Goal: Information Seeking & Learning: Understand process/instructions

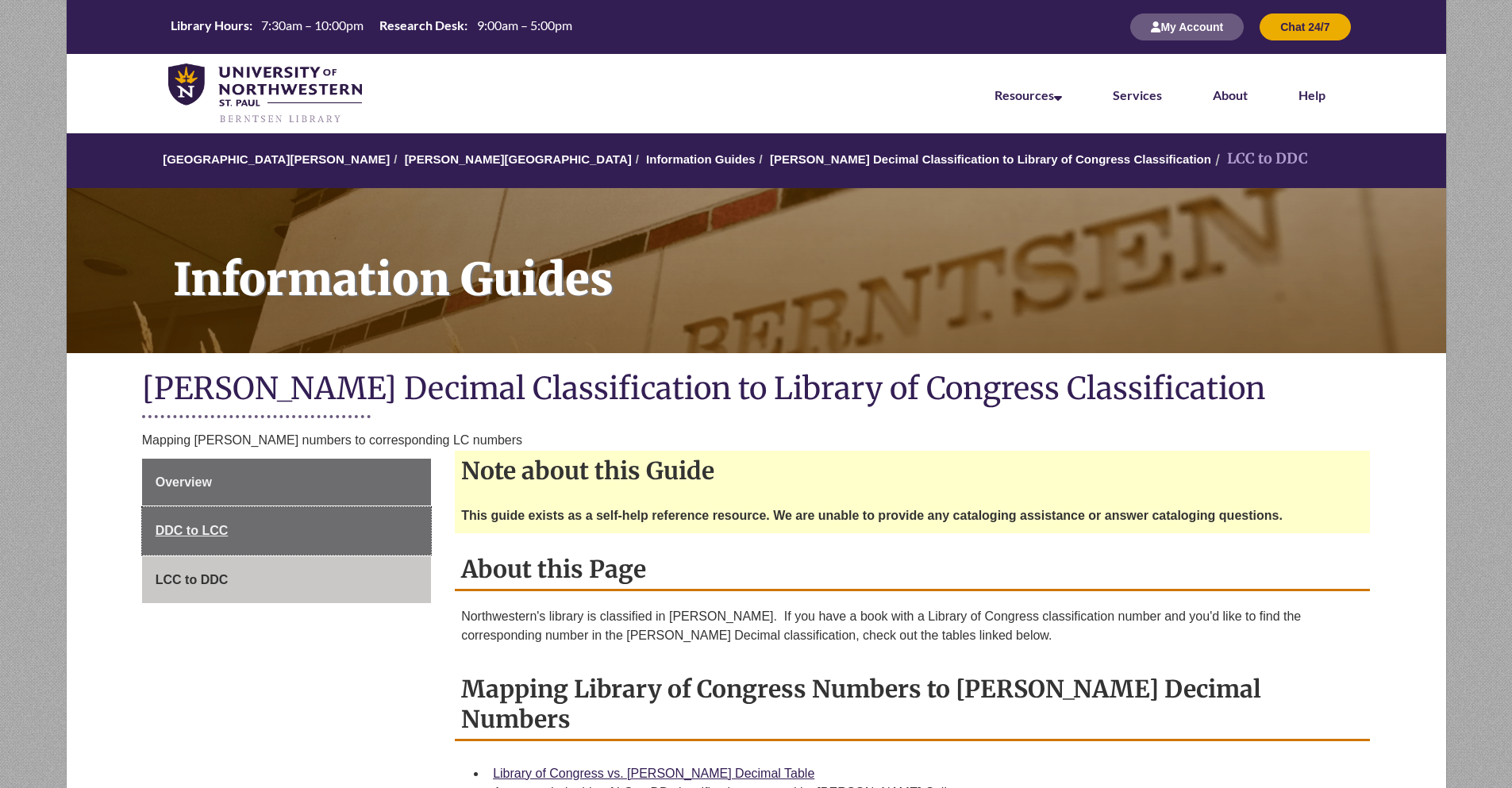
click at [285, 531] on link "DDC to LCC" at bounding box center [286, 531] width 289 height 47
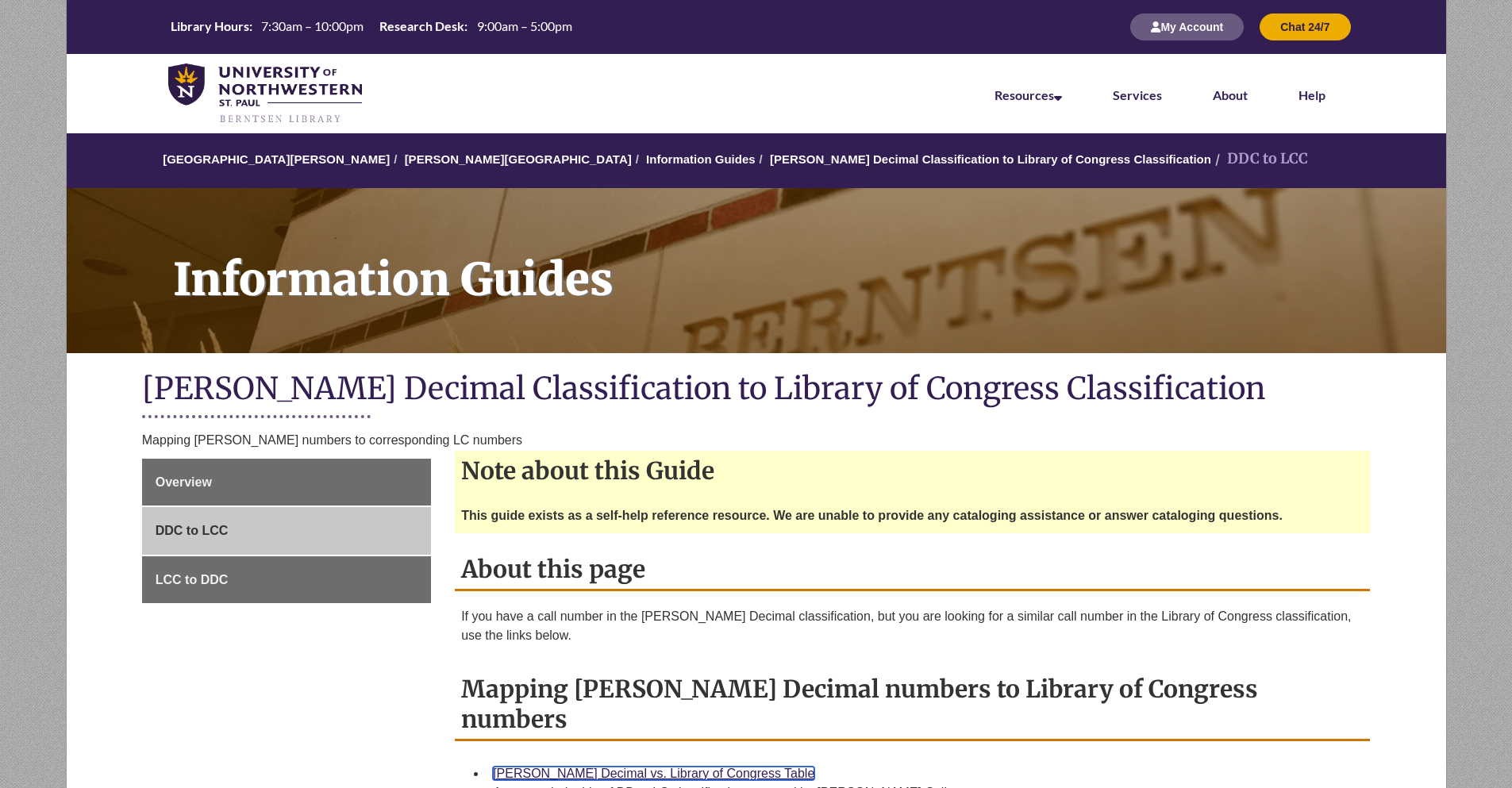
click at [620, 767] on link "[PERSON_NAME] Decimal vs. Library of Congress Table" at bounding box center [654, 773] width 322 height 14
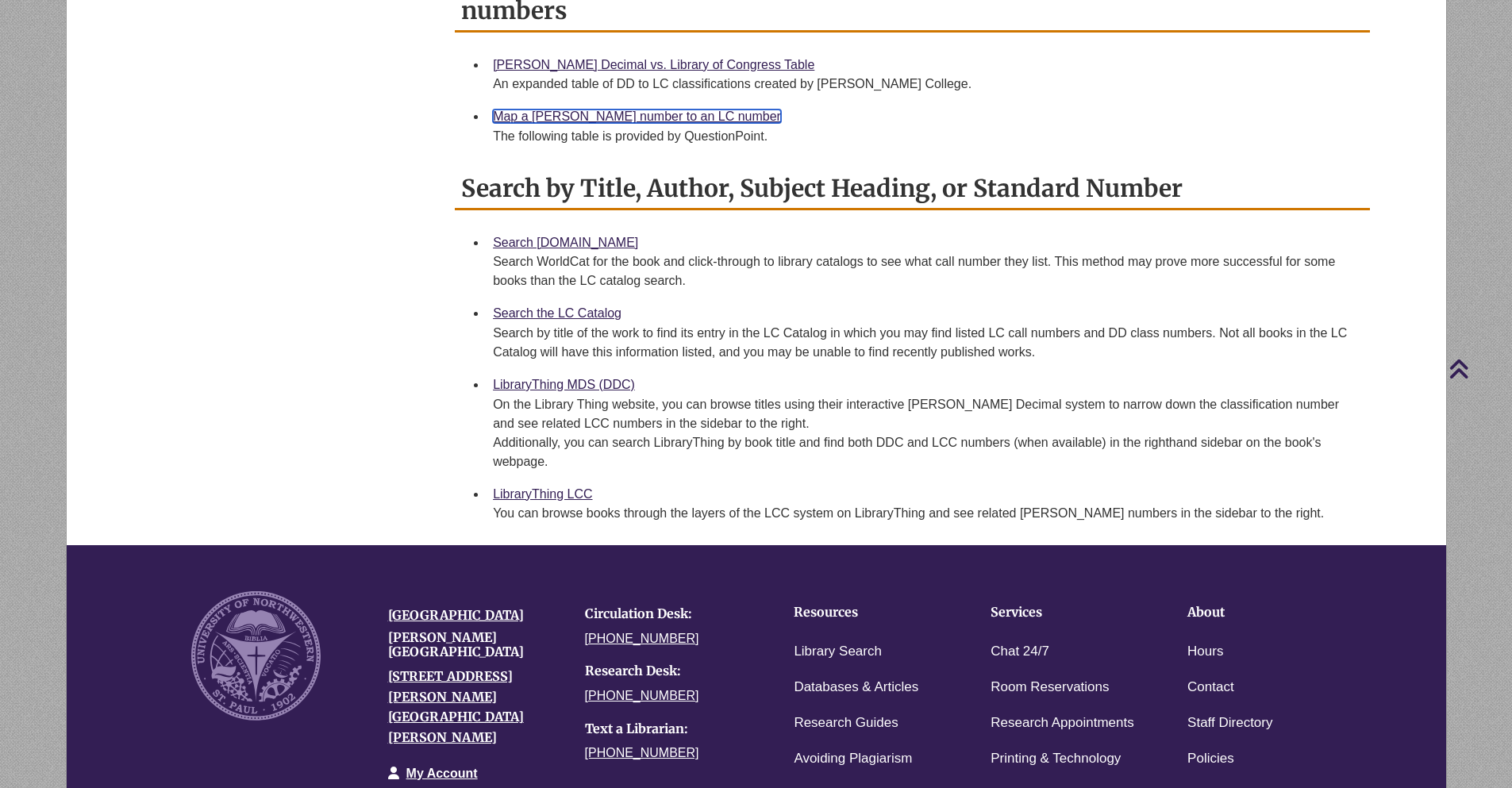
click at [603, 109] on link "Map a [PERSON_NAME] number to an LC number" at bounding box center [637, 116] width 288 height 14
